Goal: Task Accomplishment & Management: Complete application form

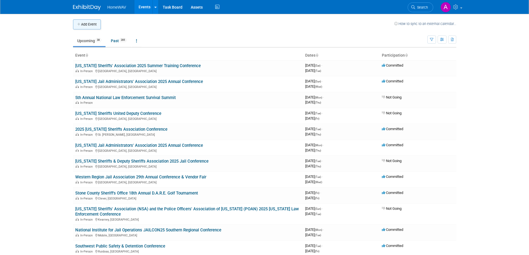
click at [91, 24] on button "Add Event" at bounding box center [87, 24] width 28 height 10
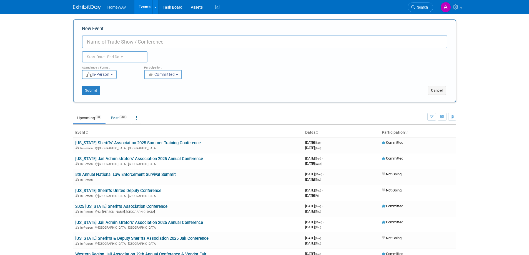
click at [46, 59] on body "HomeWAV Events Add Event Bulk Upload Events Shareable Event Boards Recently Vie…" at bounding box center [264, 127] width 529 height 255
click at [111, 44] on input "New Event" at bounding box center [264, 42] width 365 height 13
click at [113, 41] on input "New Event" at bounding box center [264, 42] width 365 height 13
click at [107, 43] on input "New Event" at bounding box center [264, 42] width 365 height 13
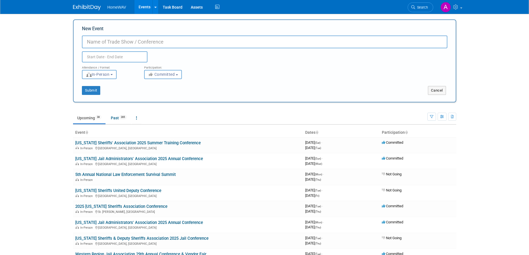
click at [107, 43] on input "New Event" at bounding box center [264, 42] width 365 height 13
click at [97, 43] on input "New Event" at bounding box center [264, 42] width 365 height 13
type input "[US_STATE] Sheriffs' Association 2026 Winter Conference"
click at [117, 55] on input "text" at bounding box center [115, 56] width 66 height 11
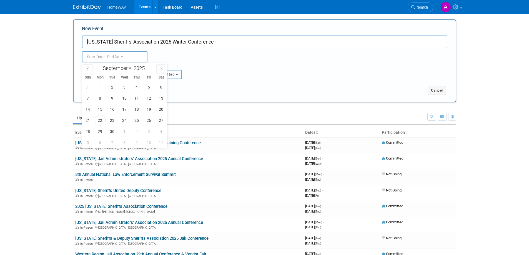
click at [159, 70] on span at bounding box center [161, 68] width 10 height 9
select select "11"
click at [159, 70] on span at bounding box center [161, 68] width 10 height 9
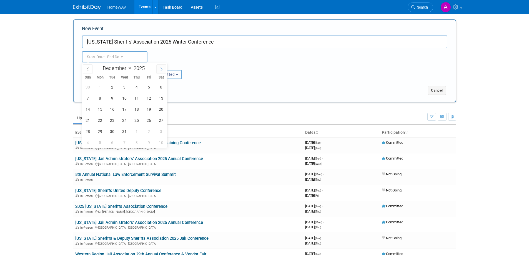
type input "2026"
click at [159, 70] on span at bounding box center [161, 68] width 10 height 9
select select "1"
click at [122, 96] on span "11" at bounding box center [124, 98] width 11 height 11
click at [151, 96] on span "13" at bounding box center [149, 98] width 11 height 11
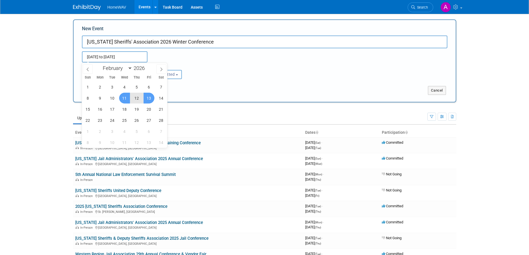
type input "Feb 11, 2026 to Feb 13, 2026"
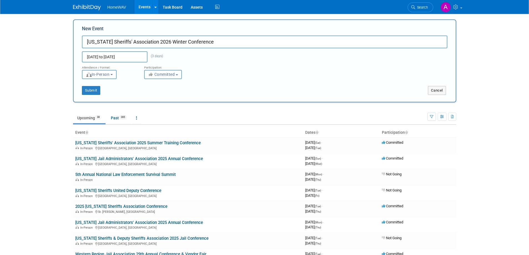
click at [165, 78] on button "Committed" at bounding box center [163, 74] width 38 height 9
click at [164, 97] on label "Considering" at bounding box center [165, 95] width 37 height 7
click at [149, 97] on input "Considering" at bounding box center [148, 96] width 4 height 4
select select "2"
click at [94, 92] on button "Submit" at bounding box center [91, 90] width 18 height 9
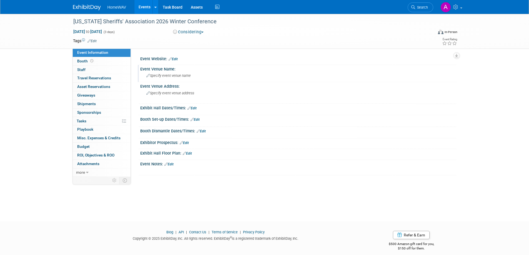
click at [164, 77] on span "Specify event venue name" at bounding box center [168, 76] width 44 height 4
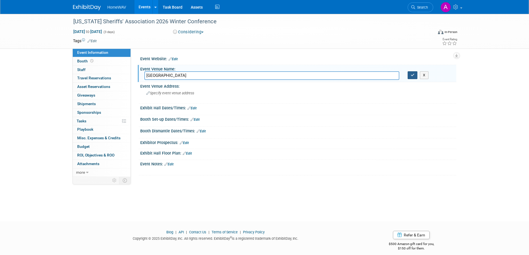
type input "Kiawah Island Golf Resort"
click at [412, 74] on icon "button" at bounding box center [413, 75] width 4 height 4
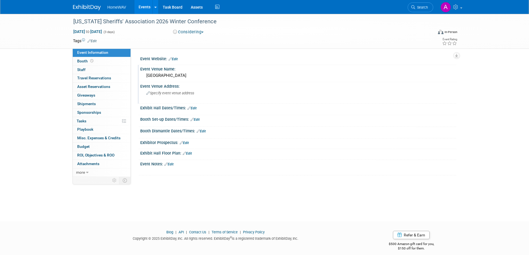
click at [189, 97] on div "Specify event venue address" at bounding box center [205, 95] width 123 height 13
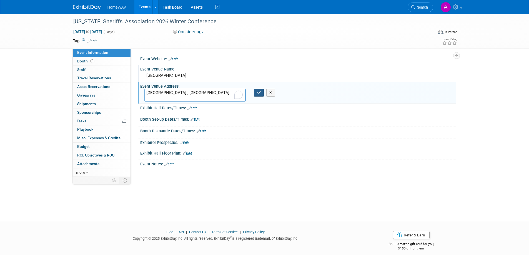
type textarea "Kiawah Island , SC"
click at [262, 94] on button "button" at bounding box center [259, 93] width 10 height 8
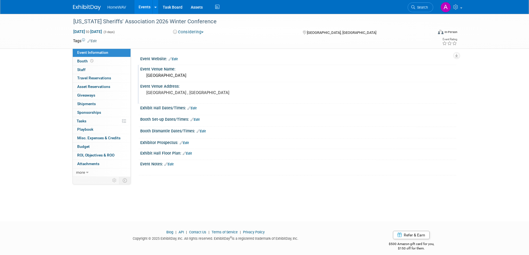
click at [175, 60] on link "Edit" at bounding box center [173, 59] width 9 height 4
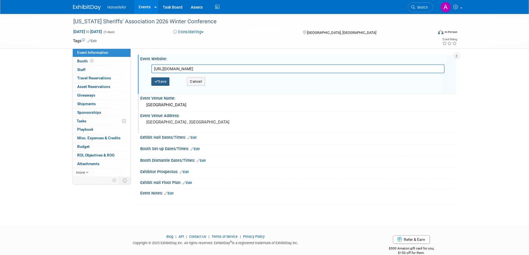
type input "https://www.sheriffsc.org/corporate-partners"
click at [165, 83] on button "Save" at bounding box center [160, 81] width 18 height 8
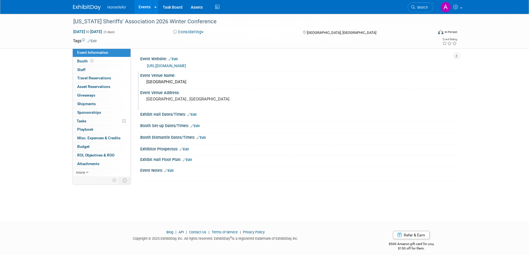
click at [171, 169] on link "Edit" at bounding box center [168, 171] width 9 height 4
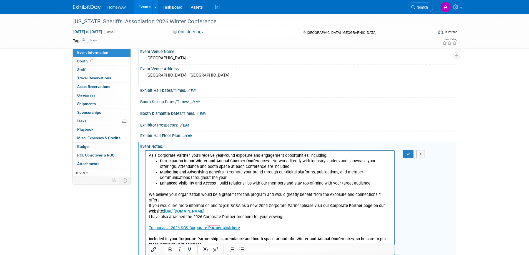
scroll to position [17, 0]
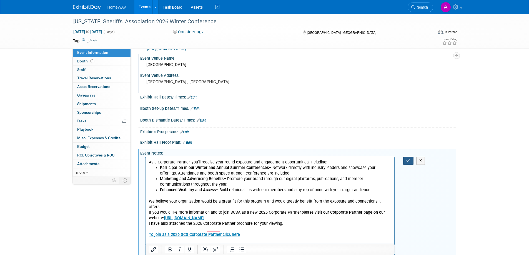
click at [404, 159] on button "button" at bounding box center [408, 161] width 10 height 8
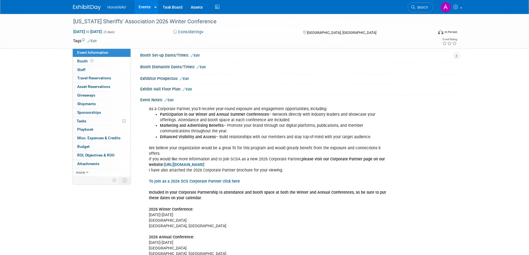
scroll to position [56, 0]
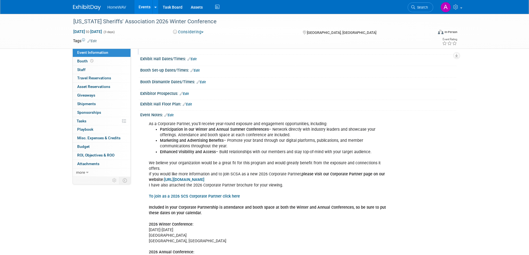
click at [170, 113] on link "Edit" at bounding box center [168, 115] width 9 height 4
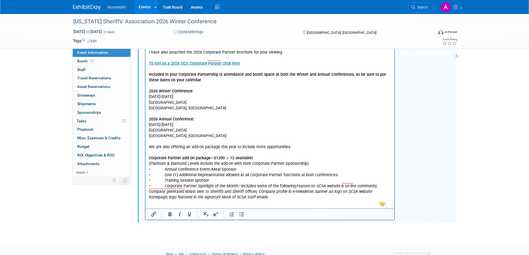
scroll to position [194, 0]
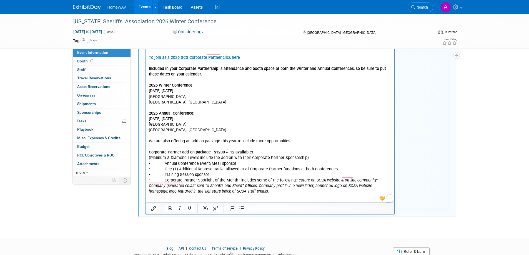
click at [163, 157] on p "We believe your organization would be a great fit for this program and would gr…" at bounding box center [270, 105] width 243 height 179
click at [164, 164] on p "We believe your organization would be a great fit for this program and would gr…" at bounding box center [270, 105] width 243 height 179
click at [163, 168] on p "We believe your organization would be a great fit for this program and would gr…" at bounding box center [270, 105] width 243 height 179
click at [163, 176] on p "We believe your organization would be a great fit for this program and would gr…" at bounding box center [270, 105] width 243 height 179
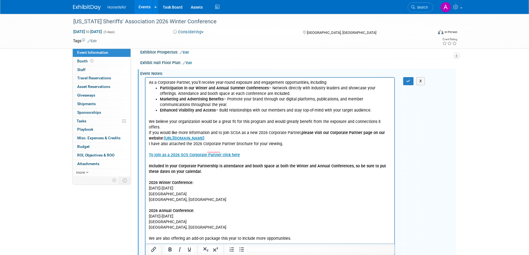
scroll to position [83, 0]
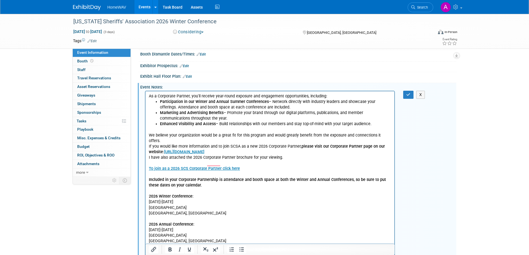
click at [328, 97] on p "As a Corporate Partner, you'll receive year-round exposure and engagement oppor…" at bounding box center [270, 97] width 243 height 6
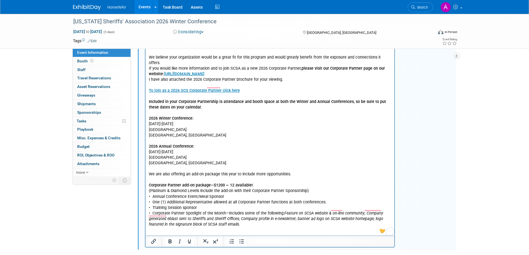
scroll to position [111, 0]
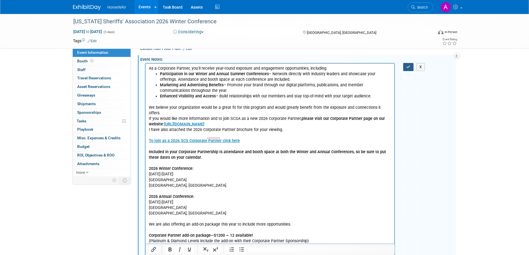
click at [408, 66] on icon "button" at bounding box center [408, 67] width 4 height 4
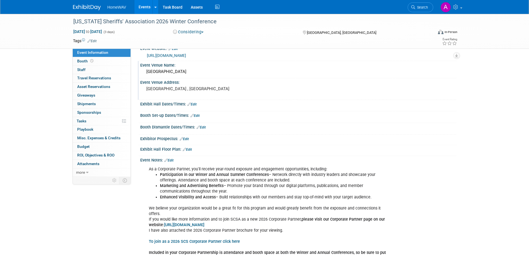
scroll to position [0, 0]
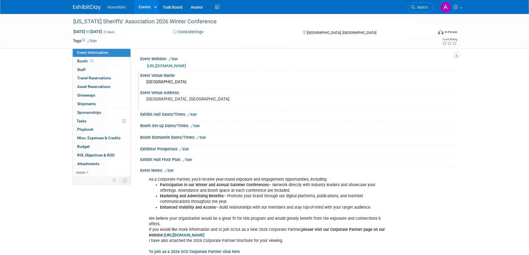
click at [144, 6] on link "Events" at bounding box center [144, 7] width 20 height 14
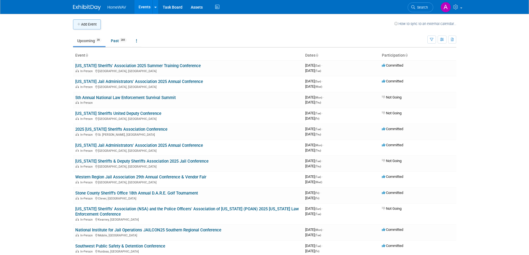
click at [97, 26] on button "Add Event" at bounding box center [87, 24] width 28 height 10
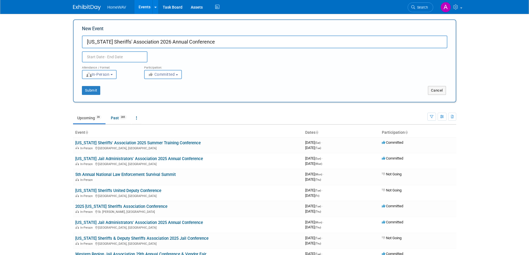
type input "South Carolina Sheriffs' Association 2026 Annual Conference"
click at [115, 56] on input "text" at bounding box center [115, 56] width 66 height 11
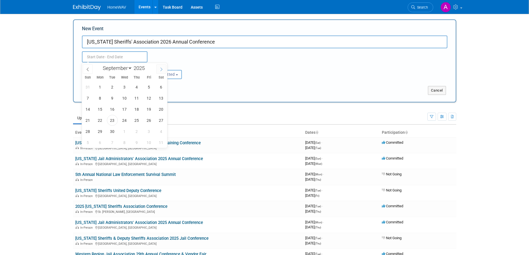
click at [159, 69] on span at bounding box center [161, 68] width 10 height 9
select select "11"
click at [159, 69] on span at bounding box center [161, 68] width 10 height 9
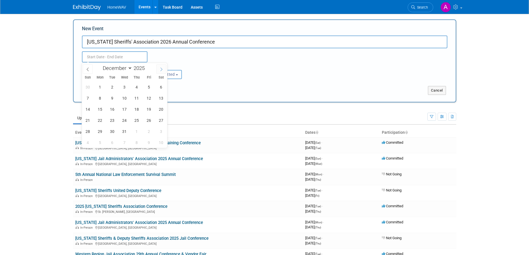
type input "2026"
click at [159, 69] on span at bounding box center [161, 68] width 10 height 9
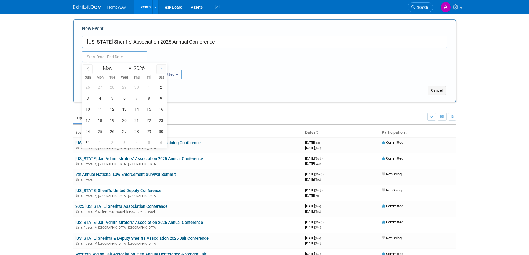
click at [159, 69] on span at bounding box center [161, 68] width 10 height 9
click at [89, 69] on icon at bounding box center [88, 69] width 4 height 4
select select "6"
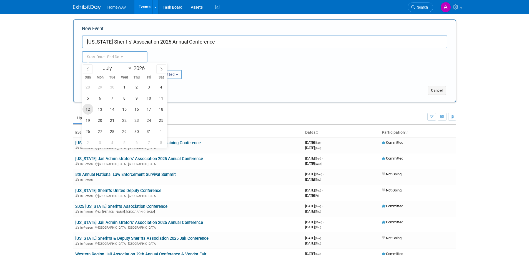
click at [89, 111] on span "12" at bounding box center [87, 109] width 11 height 11
click at [125, 110] on span "15" at bounding box center [124, 109] width 11 height 11
type input "Jul 12, 2026 to Jul 15, 2026"
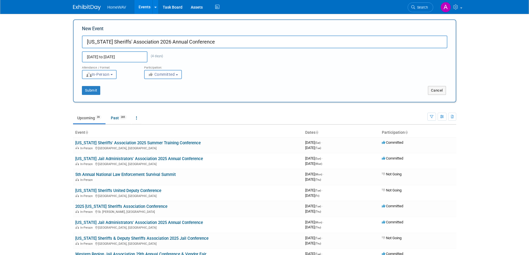
click at [159, 76] on span "Committed" at bounding box center [161, 74] width 27 height 4
click at [161, 95] on label "Considering" at bounding box center [165, 95] width 37 height 7
click at [149, 95] on input "Considering" at bounding box center [148, 96] width 4 height 4
select select "2"
click at [97, 91] on button "Submit" at bounding box center [91, 90] width 18 height 9
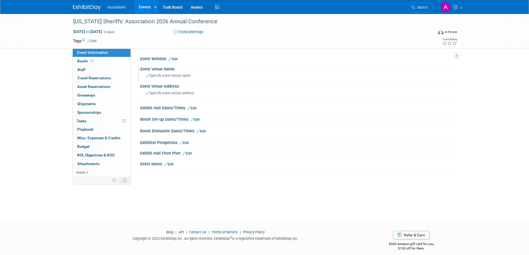
click at [177, 77] on span "Specify event venue name" at bounding box center [168, 76] width 44 height 4
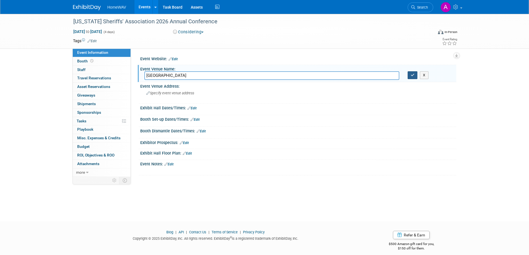
type input "Marriott Resort Grande Dunes"
click at [412, 75] on icon "button" at bounding box center [413, 75] width 4 height 4
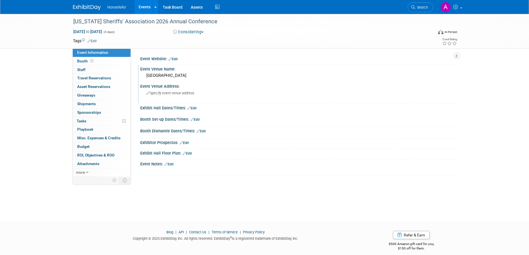
click at [177, 94] on span "Specify event venue address" at bounding box center [170, 93] width 48 height 4
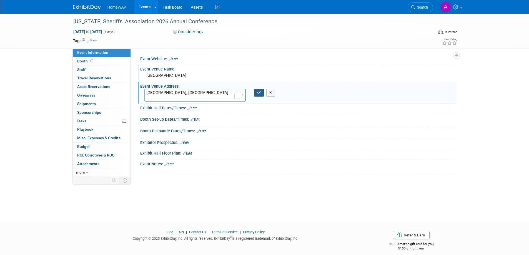
type textarea "[GEOGRAPHIC_DATA], [GEOGRAPHIC_DATA]"
click at [260, 92] on icon "button" at bounding box center [259, 93] width 4 height 4
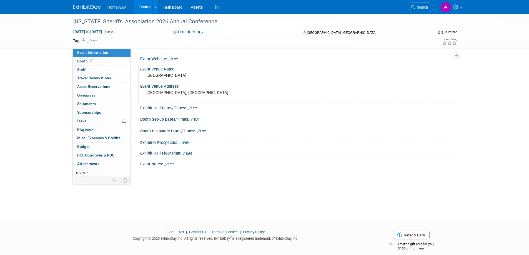
click at [175, 59] on link "Edit" at bounding box center [173, 59] width 9 height 4
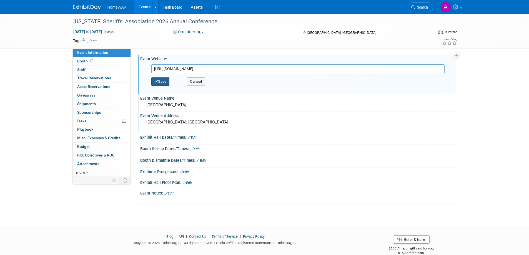
type input "https://www.sheriffsc.org/corporate-partners"
click at [163, 81] on button "Save" at bounding box center [160, 81] width 18 height 8
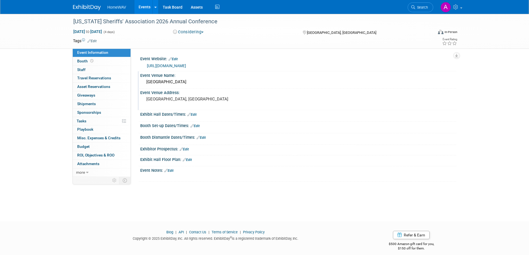
click at [173, 169] on link "Edit" at bounding box center [168, 171] width 9 height 4
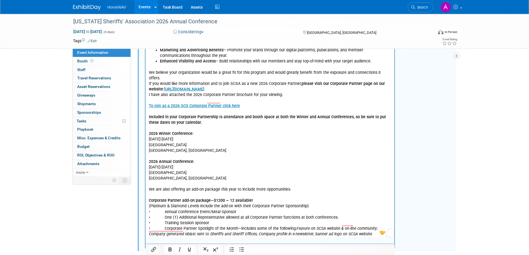
scroll to position [156, 0]
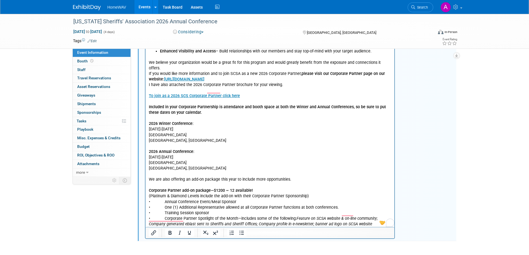
click at [163, 199] on p "• Annual Conference Event/Meal Sponsor" at bounding box center [270, 202] width 243 height 6
click at [163, 205] on p "• One (1) Additional Representative allowed at all Corporate Partner functions …" at bounding box center [270, 208] width 243 height 6
click at [162, 210] on p "• Training Session sponsor" at bounding box center [270, 213] width 243 height 6
click at [159, 210] on p "• Training Session sponsor" at bounding box center [270, 213] width 243 height 6
click at [162, 216] on p "• Corporate Partner Spotlight of the Month—includes some of the following: Feat…" at bounding box center [270, 224] width 243 height 17
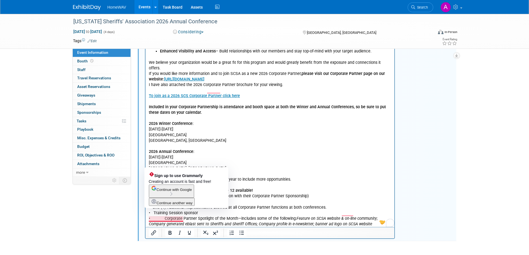
click at [258, 216] on p "• Corporate Partner Spotlight of the Month—includes some of the following: Feat…" at bounding box center [270, 224] width 243 height 17
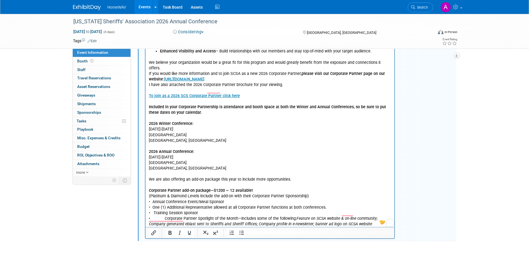
click at [163, 216] on p "• Corporate Partner Spotlight of the Month—includes some of the following: Feat…" at bounding box center [270, 224] width 243 height 17
click at [154, 210] on p "• Training Session sponsor" at bounding box center [270, 213] width 243 height 6
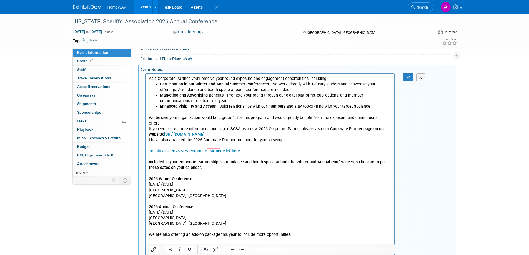
scroll to position [101, 0]
click at [407, 77] on icon "button" at bounding box center [408, 78] width 4 height 4
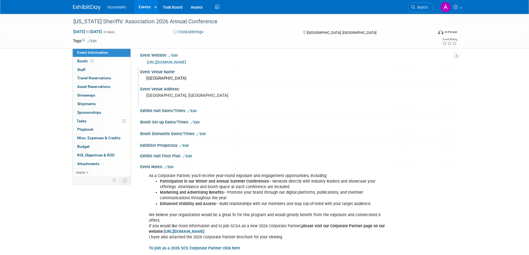
scroll to position [0, 0]
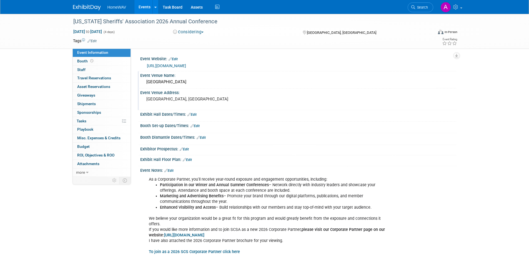
click at [146, 4] on link "Events" at bounding box center [144, 7] width 20 height 14
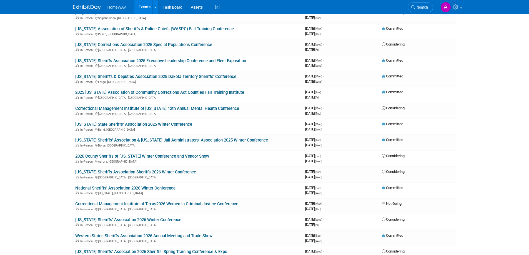
scroll to position [513, 0]
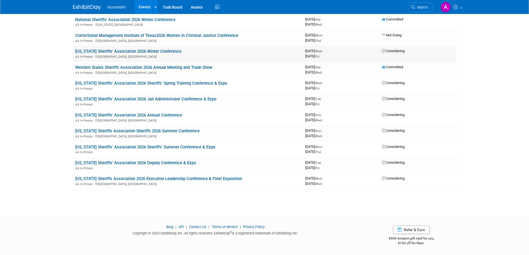
click at [127, 51] on link "[US_STATE] Sheriffs' Association 2026 Winter Conference" at bounding box center [128, 51] width 106 height 5
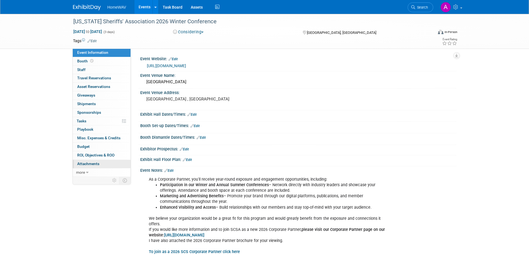
click at [92, 166] on span "Attachments 0" at bounding box center [88, 164] width 22 height 4
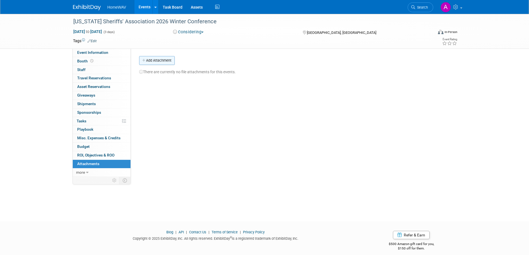
click at [160, 59] on button "Add Attachment" at bounding box center [157, 60] width 36 height 9
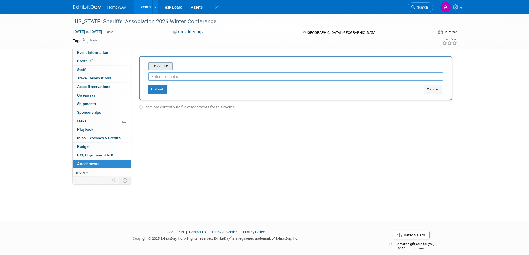
click at [165, 64] on input "file" at bounding box center [139, 66] width 66 height 7
drag, startPoint x: 199, startPoint y: 74, endPoint x: 148, endPoint y: 72, distance: 50.6
click at [149, 72] on input "Corporate Partner Brochure" at bounding box center [295, 74] width 295 height 8
type input "Corporate Partner Brochure"
click at [202, 118] on div "Event Website: Edit https://www.sheriffsc.org/corporate-partners Event Venue Na…" at bounding box center [293, 113] width 325 height 128
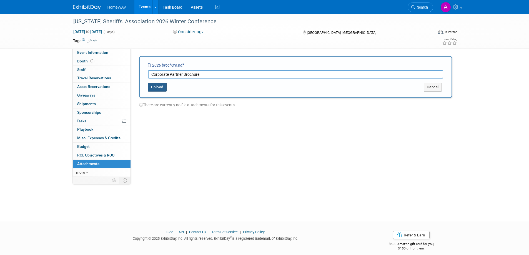
click at [162, 86] on button "Upload" at bounding box center [157, 87] width 19 height 9
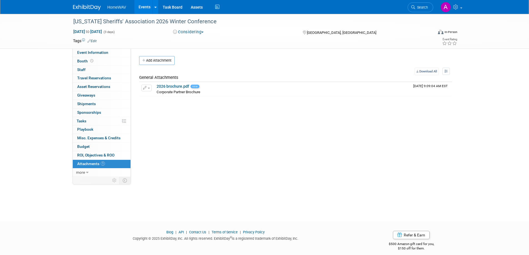
click at [143, 6] on link "Events" at bounding box center [144, 7] width 20 height 14
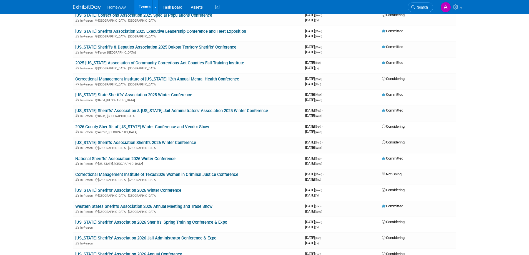
scroll to position [513, 0]
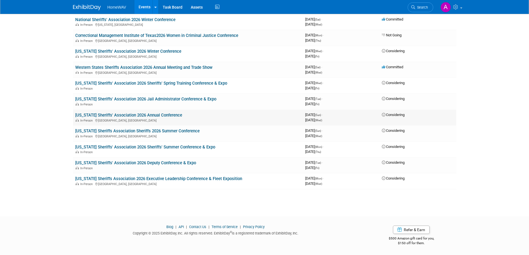
click at [177, 116] on link "[US_STATE] Sheriffs' Association 2026 Annual Conference" at bounding box center [128, 115] width 107 height 5
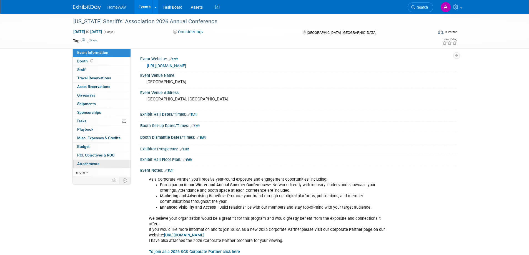
click at [101, 165] on link "0 Attachments 0" at bounding box center [102, 164] width 58 height 8
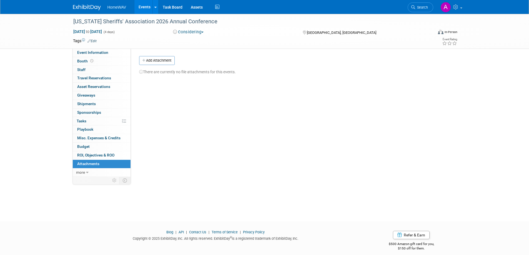
click at [161, 53] on div "Event Website: Edit https://www.sheriffsc.org/corporate-partners Event Venue Na…" at bounding box center [293, 113] width 325 height 128
click at [161, 59] on button "Add Attachment" at bounding box center [157, 60] width 36 height 9
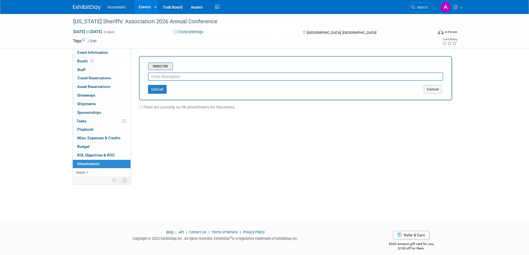
click at [163, 68] on input "file" at bounding box center [139, 66] width 66 height 7
paste input "Corporate Partner Brochure"
type input "Corporate Partner Brochure"
click at [163, 88] on button "Upload" at bounding box center [157, 87] width 19 height 9
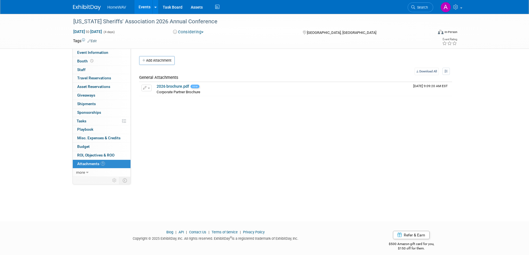
click at [220, 137] on div "Event Website: Edit https://www.sheriffsc.org/corporate-partners Event Venue Na…" at bounding box center [293, 113] width 325 height 128
click at [146, 7] on link "Events" at bounding box center [144, 7] width 20 height 14
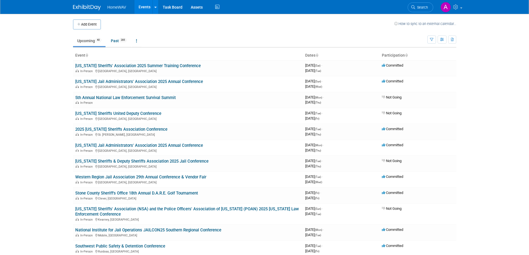
click at [34, 64] on body "HomeWAV Events Add Event Bulk Upload Events Shareable Event Boards Recently Vie…" at bounding box center [264, 127] width 529 height 255
